Goal: Find specific page/section: Find specific page/section

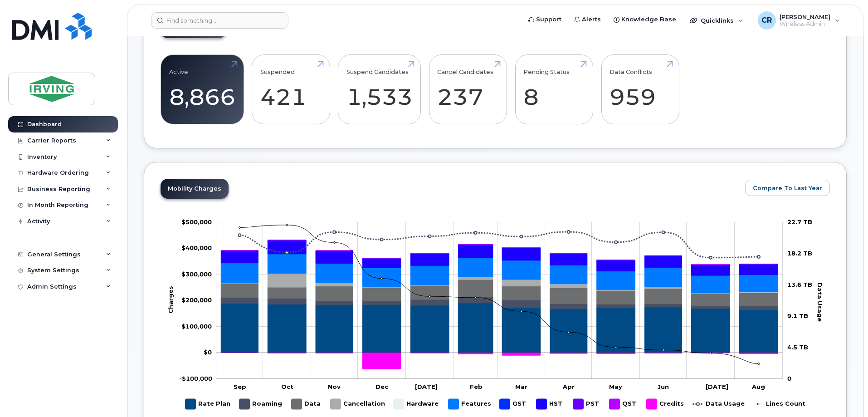
scroll to position [317, 0]
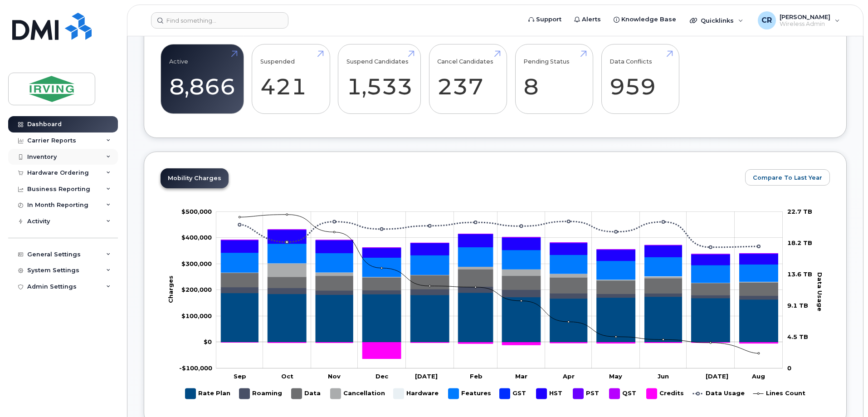
click at [39, 154] on div "Inventory" at bounding box center [41, 156] width 29 height 7
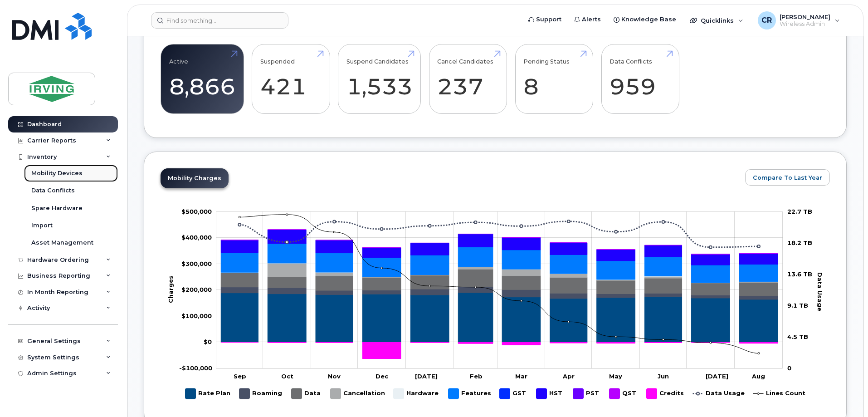
click at [67, 178] on link "Mobility Devices" at bounding box center [71, 173] width 94 height 17
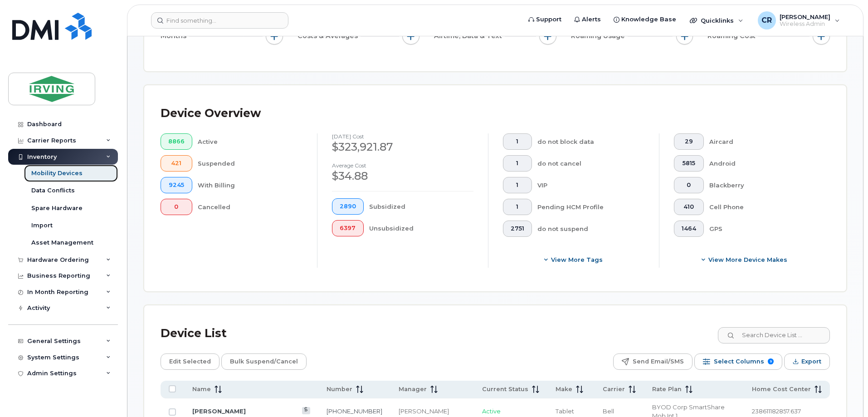
scroll to position [181, 0]
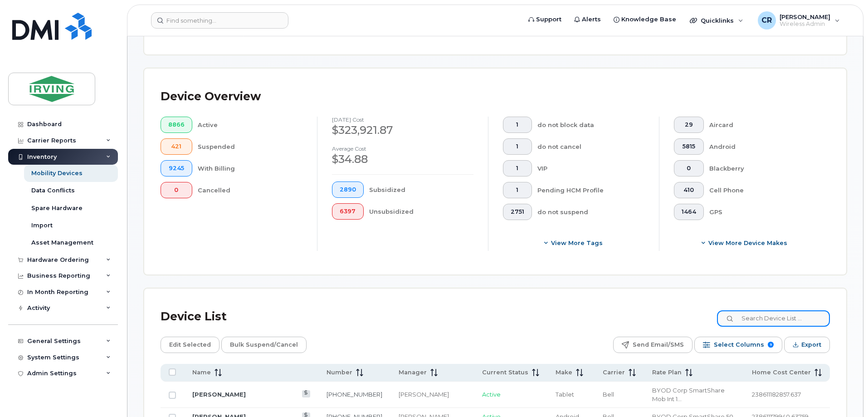
click at [773, 311] on input at bounding box center [773, 318] width 113 height 16
type input "5062713340"
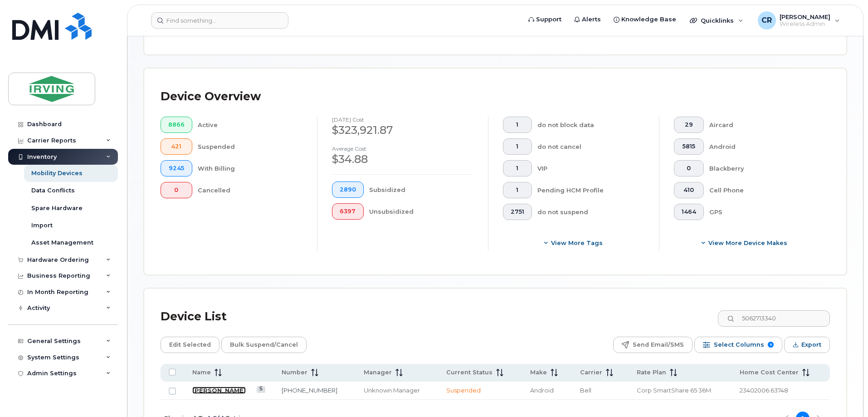
click at [223, 386] on link "Brooke Tanfara" at bounding box center [219, 389] width 54 height 7
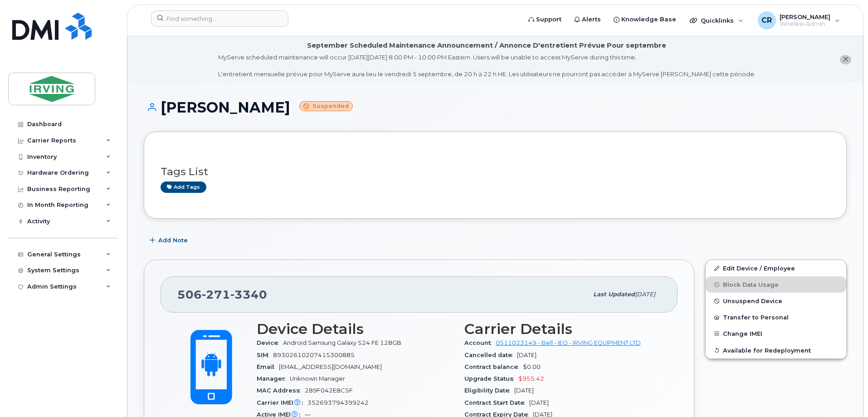
click at [339, 402] on span "352693794399242" at bounding box center [337, 402] width 61 height 7
copy span "352693794399242"
click at [34, 155] on div "Inventory" at bounding box center [41, 156] width 29 height 7
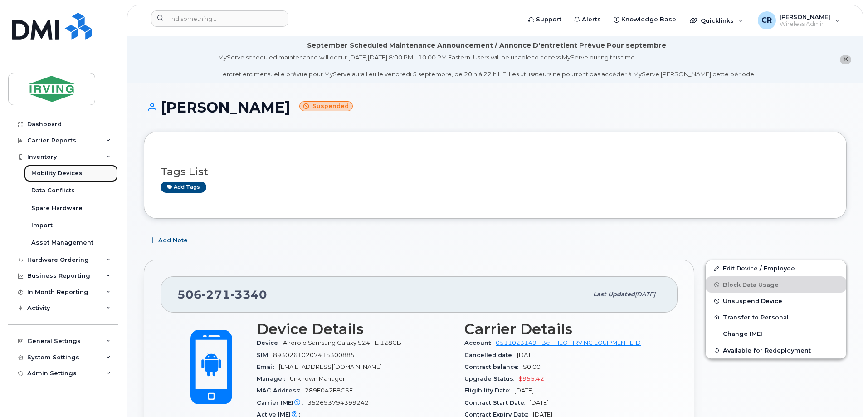
click at [58, 174] on div "Mobility Devices" at bounding box center [56, 173] width 51 height 8
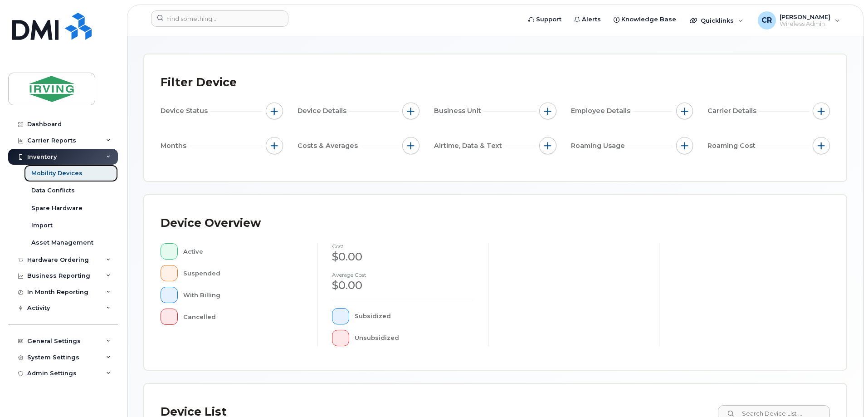
scroll to position [136, 0]
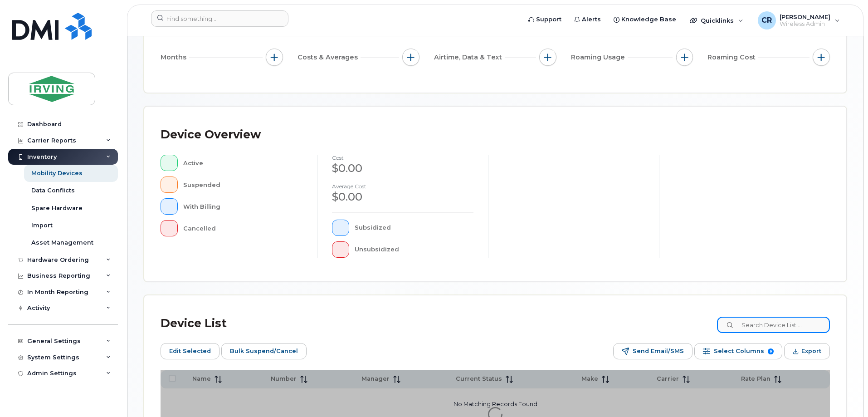
click at [765, 327] on input at bounding box center [773, 325] width 113 height 16
paste input "352693794399242"
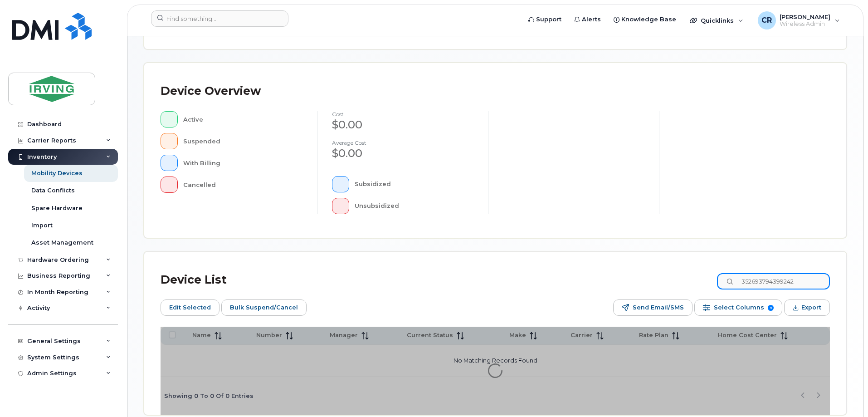
scroll to position [223, 0]
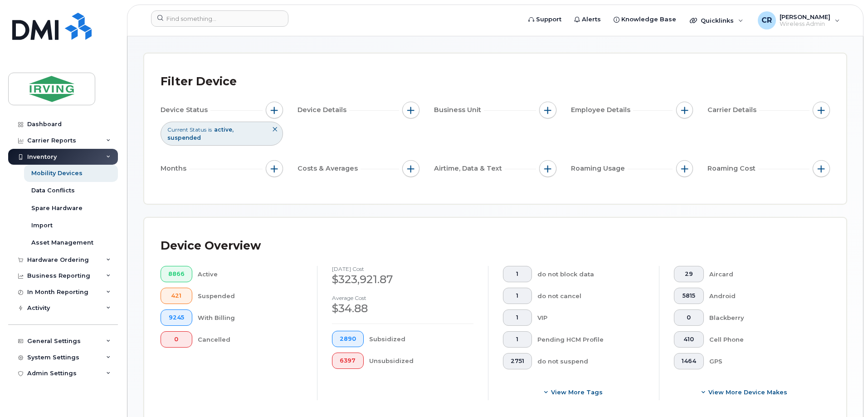
scroll to position [181, 0]
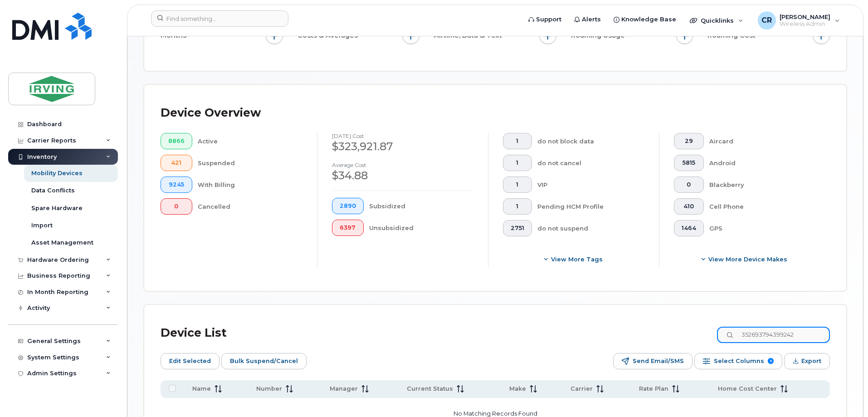
drag, startPoint x: 820, startPoint y: 324, endPoint x: 403, endPoint y: 326, distance: 417.2
click at [403, 326] on div "Device List 352693794399242" at bounding box center [495, 333] width 669 height 24
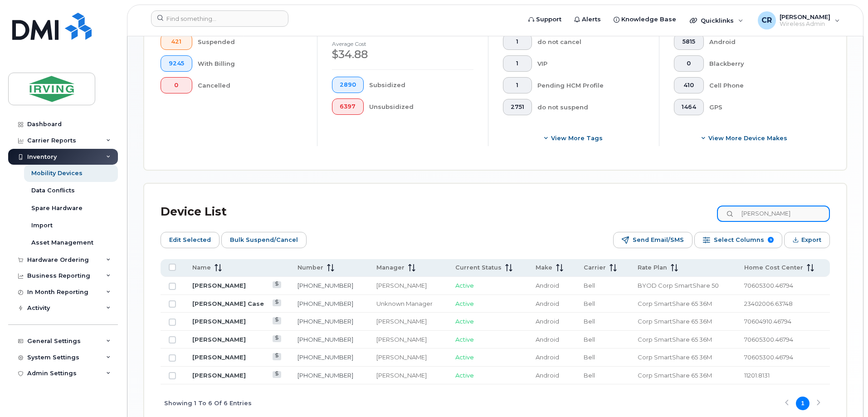
scroll to position [317, 0]
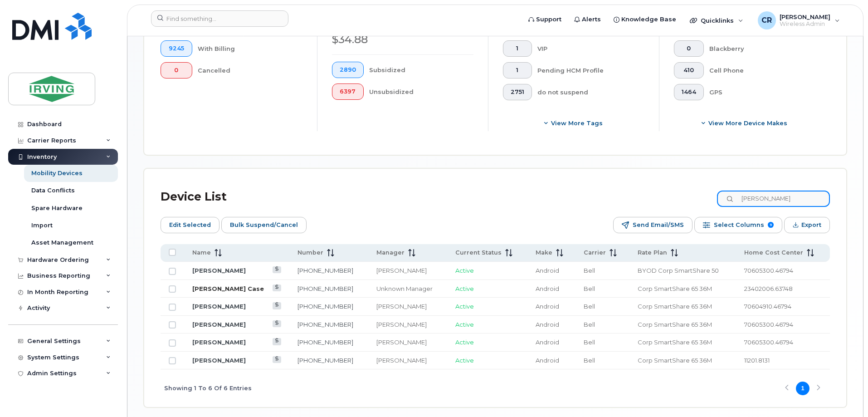
type input "myles"
click at [221, 285] on link "Myles Case" at bounding box center [228, 288] width 72 height 7
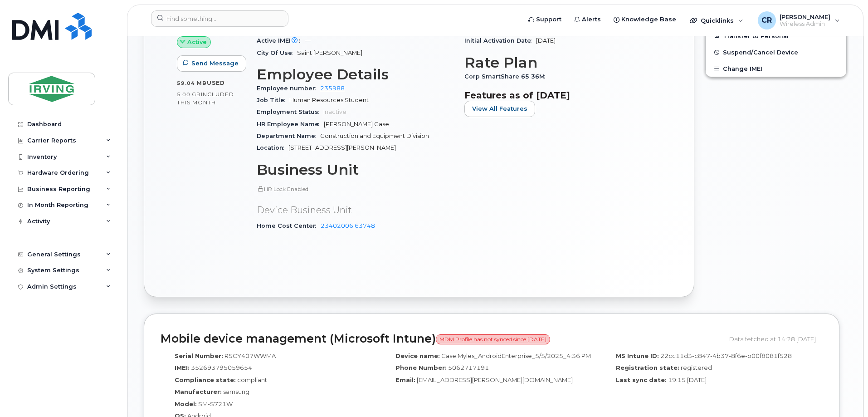
scroll to position [317, 0]
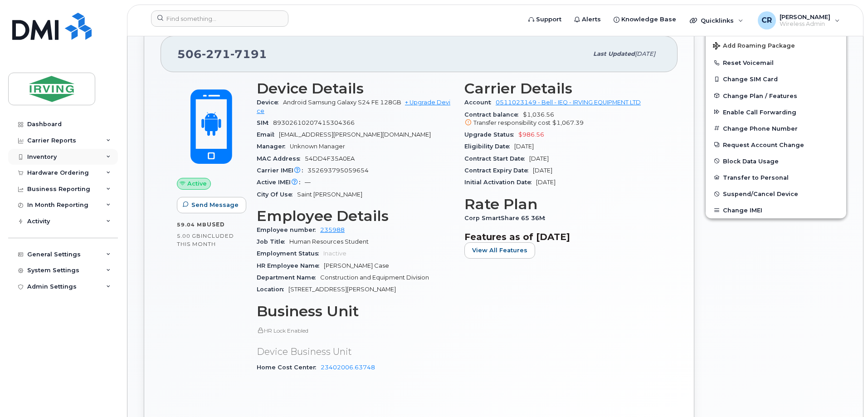
click at [46, 157] on div "Inventory" at bounding box center [41, 156] width 29 height 7
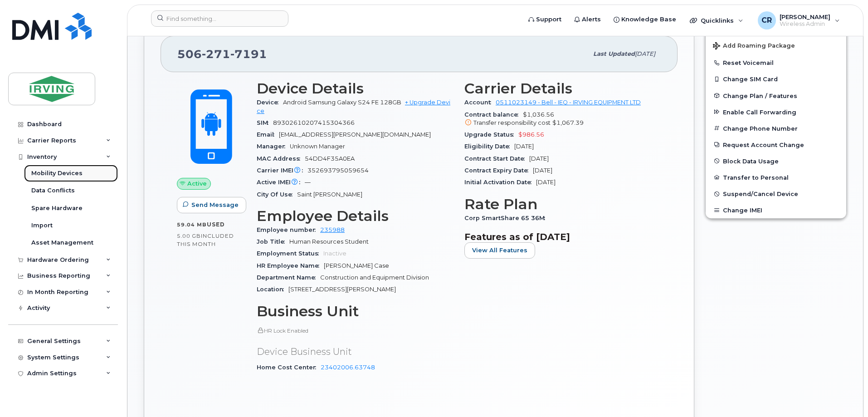
click at [49, 170] on div "Mobility Devices" at bounding box center [56, 173] width 51 height 8
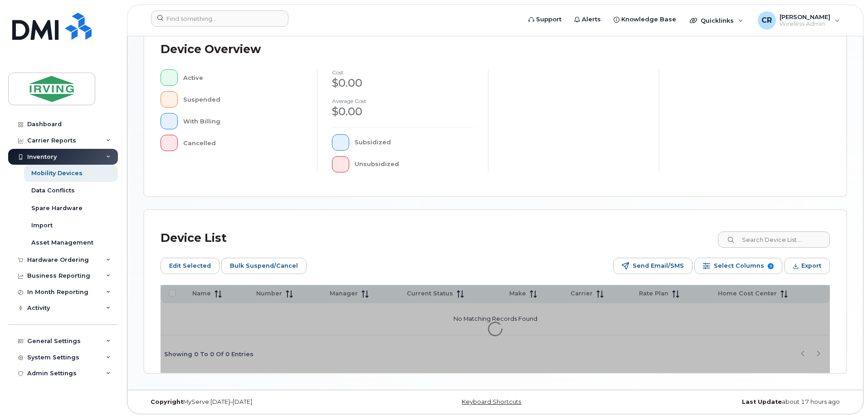
scroll to position [223, 0]
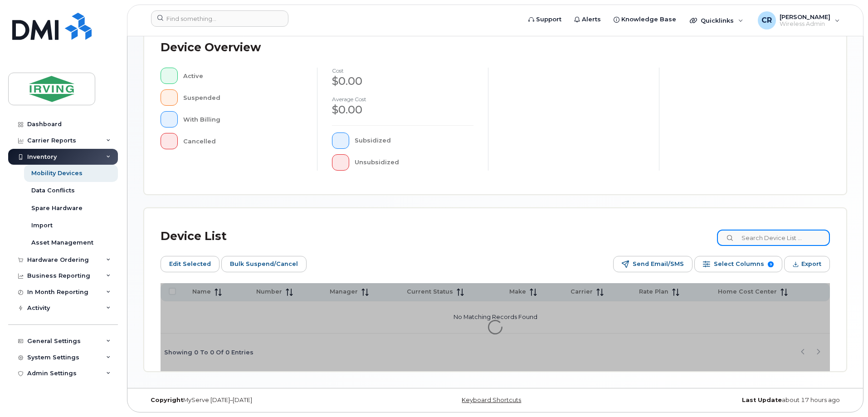
click at [749, 242] on input at bounding box center [773, 237] width 113 height 16
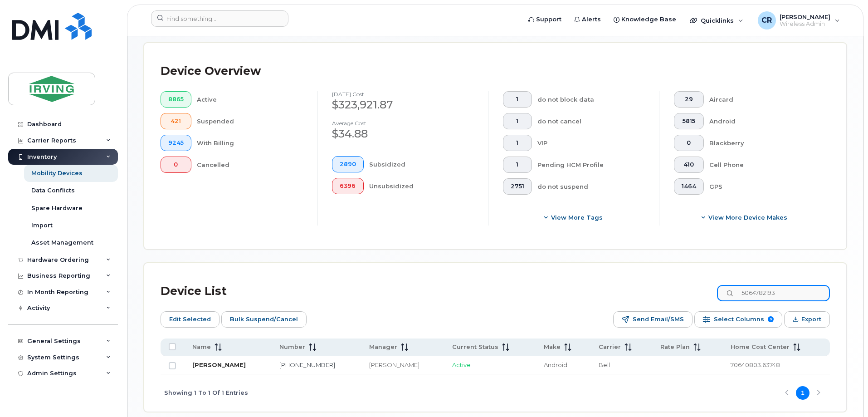
type input "5064782193"
click at [204, 361] on link "[PERSON_NAME]" at bounding box center [219, 364] width 54 height 7
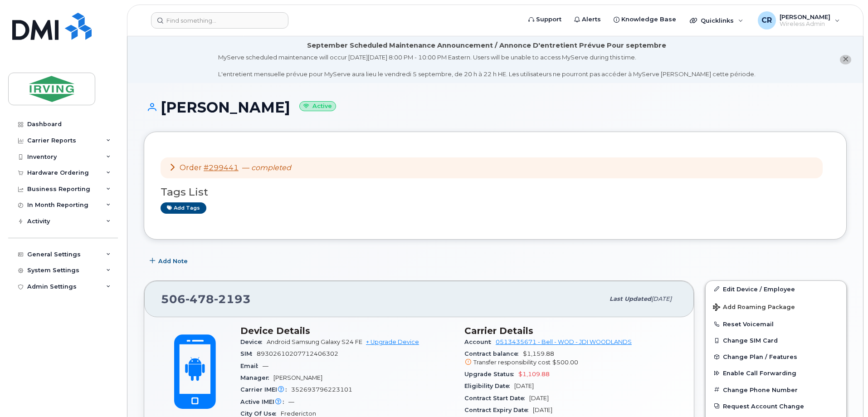
click at [763, 117] on div "[PERSON_NAME] Active" at bounding box center [495, 115] width 703 height 32
